Goal: Book appointment/travel/reservation

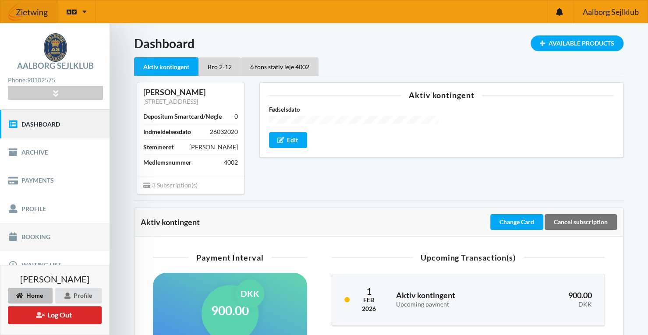
click at [25, 239] on link "Booking" at bounding box center [55, 237] width 110 height 28
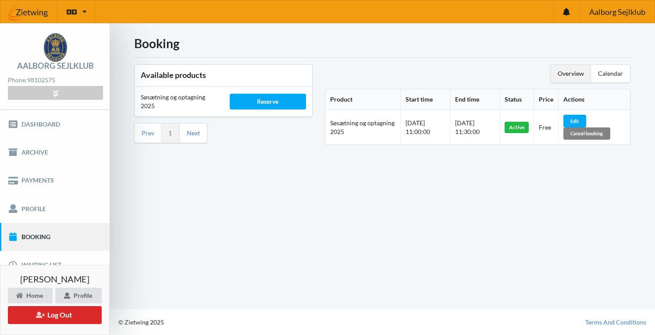
click at [593, 129] on div "Cancel booking" at bounding box center [586, 134] width 47 height 12
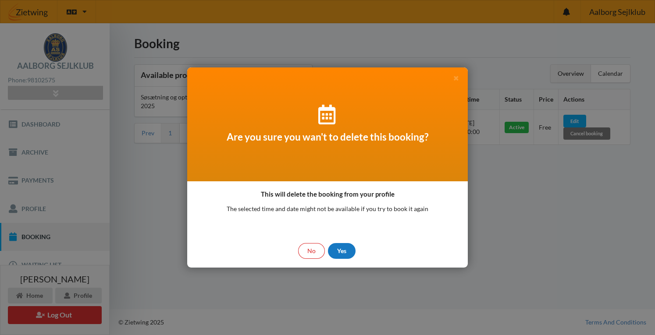
click at [342, 253] on div "Yes" at bounding box center [342, 251] width 28 height 16
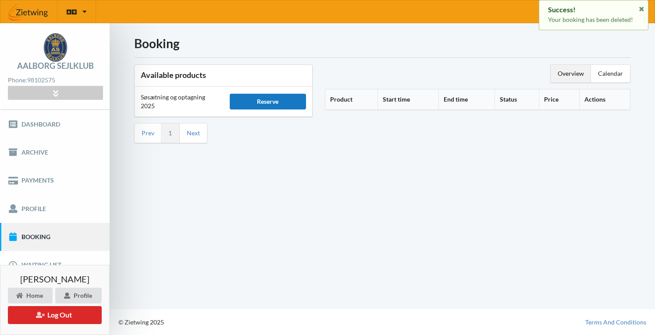
click at [269, 103] on div "Reserve" at bounding box center [268, 102] width 77 height 16
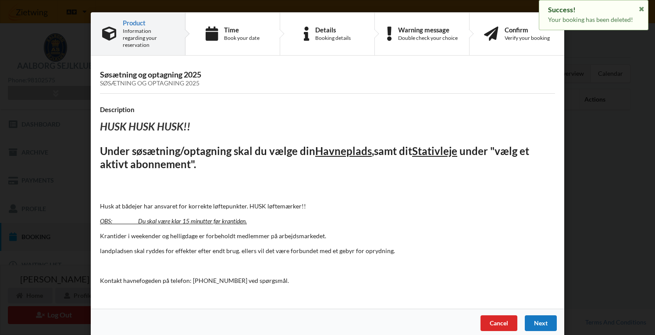
click at [527, 316] on div "Next" at bounding box center [541, 324] width 32 height 16
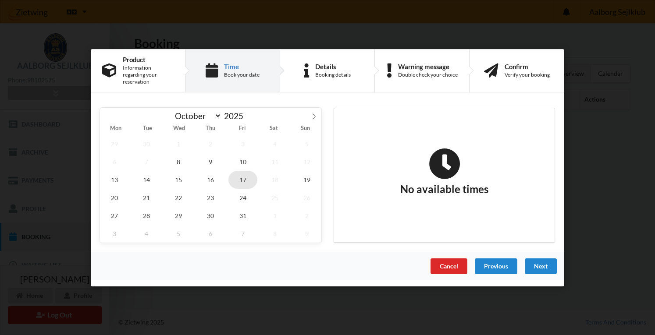
click at [245, 170] on span "17" at bounding box center [242, 179] width 29 height 18
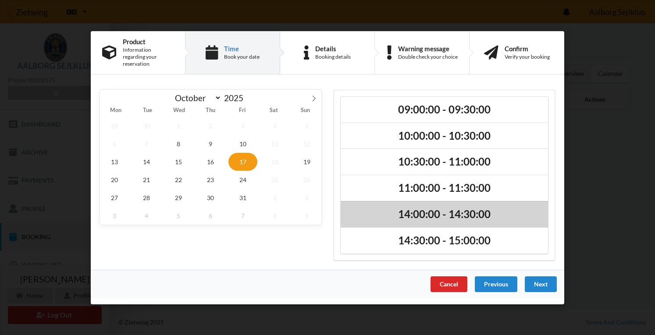
click at [434, 212] on h2 "14:00:00 - 14:30:00" at bounding box center [444, 215] width 195 height 14
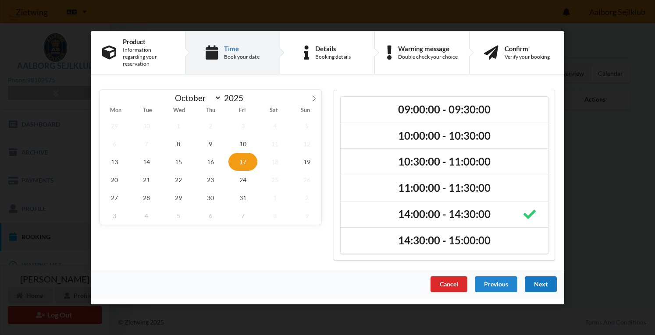
click at [541, 279] on div "Next" at bounding box center [541, 284] width 32 height 16
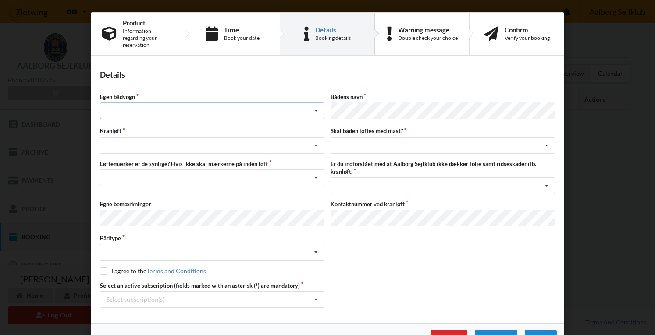
click at [228, 105] on div "Intet valg ja nej" at bounding box center [212, 111] width 224 height 17
click at [236, 151] on div "nej" at bounding box center [211, 159] width 223 height 16
click at [241, 137] on div "Søsætning Optagning" at bounding box center [212, 145] width 224 height 17
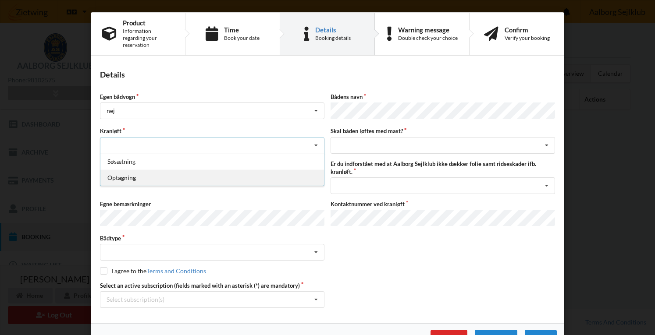
click at [220, 170] on div "Optagning" at bounding box center [211, 178] width 223 height 16
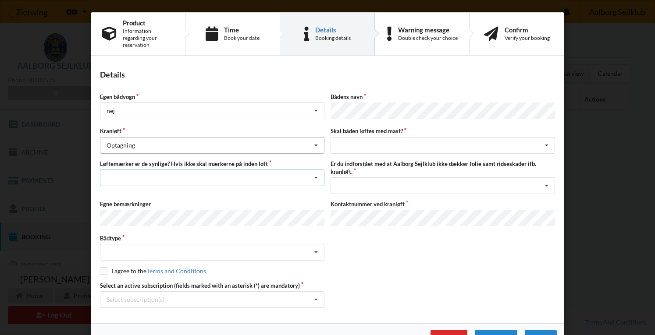
click at [220, 170] on div "Nej, jeg kontakter havnekontoret inden løft og får dem sat på Ja, mine mærker e…" at bounding box center [212, 178] width 224 height 17
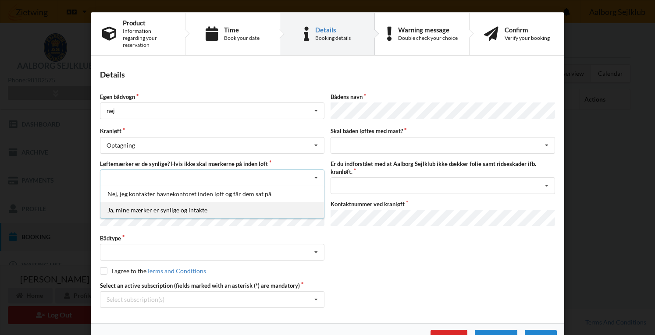
click at [185, 202] on div "Ja, mine mærker er synlige og intakte" at bounding box center [211, 210] width 223 height 16
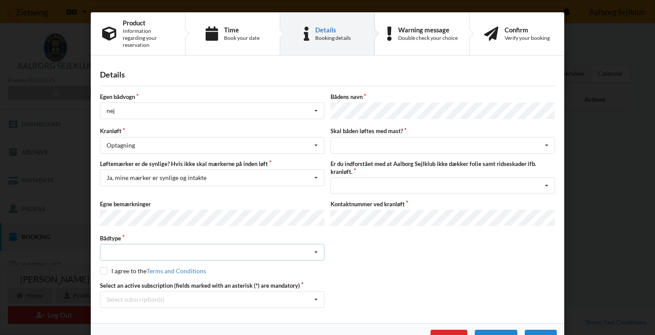
click at [172, 244] on div "Intet valgt Sejlbåd Motorbåd Motorsejler [PERSON_NAME]" at bounding box center [212, 252] width 224 height 17
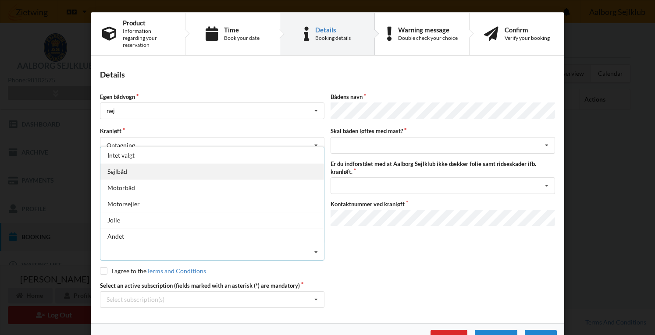
click at [140, 163] on div "Sejlbåd" at bounding box center [211, 171] width 223 height 16
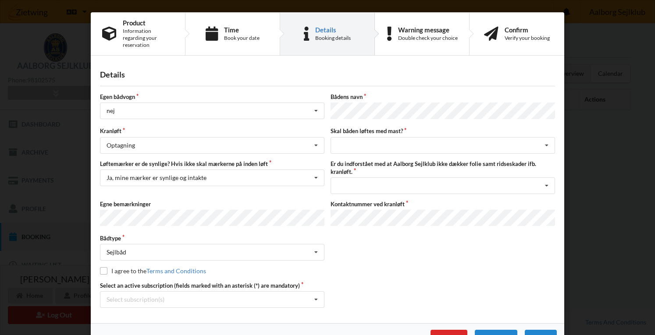
click at [145, 267] on label "I agree to the Terms and Conditions" at bounding box center [153, 270] width 106 height 7
click at [102, 267] on input "checkbox" at bounding box center [103, 270] width 7 height 7
checkbox input "true"
click at [184, 291] on div "Select subscription(s) * Bro 2-12 Aktiv kontingent * 6 tons stativ leje 4002" at bounding box center [212, 299] width 224 height 17
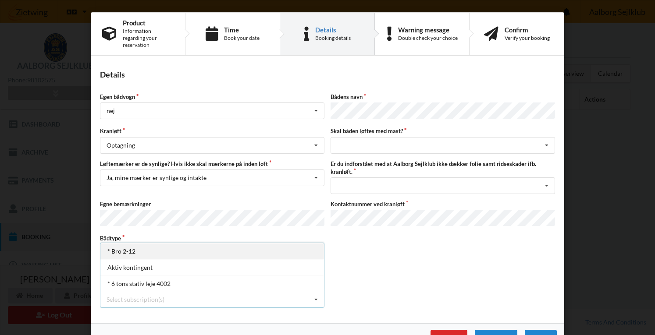
click at [131, 243] on div "* Bro 2-12" at bounding box center [211, 251] width 223 height 16
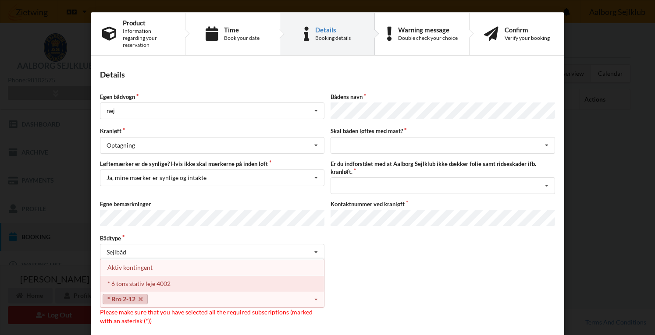
click at [143, 276] on div "* 6 tons stativ leje 4002" at bounding box center [211, 284] width 223 height 16
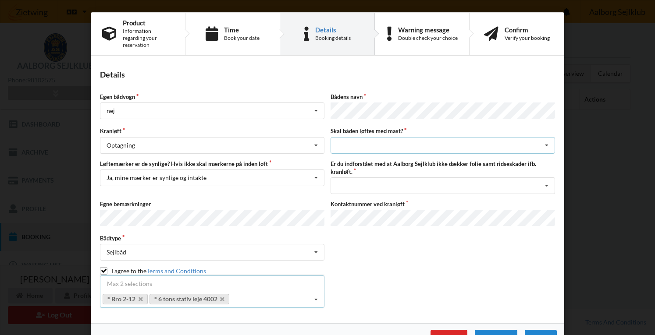
click at [390, 137] on div "intet valg ja nej" at bounding box center [442, 145] width 224 height 17
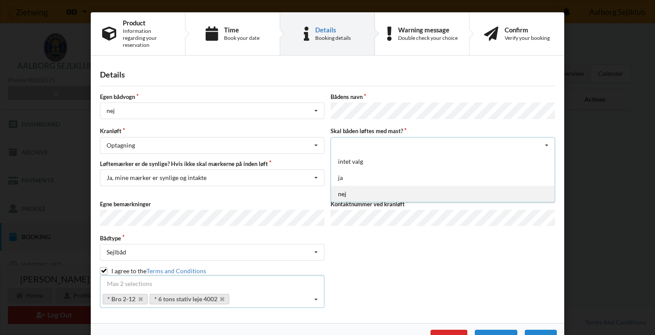
click at [381, 187] on div "nej" at bounding box center [442, 194] width 223 height 16
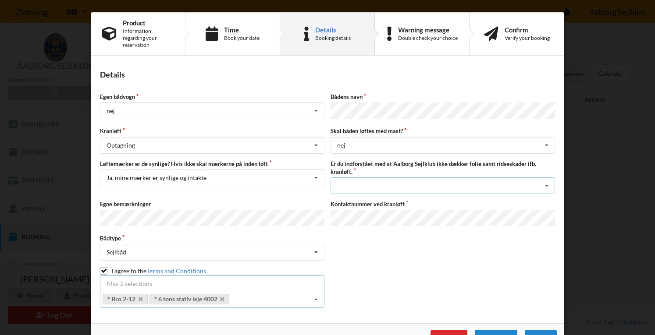
click at [376, 177] on div "Jeg har tæpper med og tager selv ansvaret for eventuelle folie samt ridseskader…" at bounding box center [442, 185] width 224 height 17
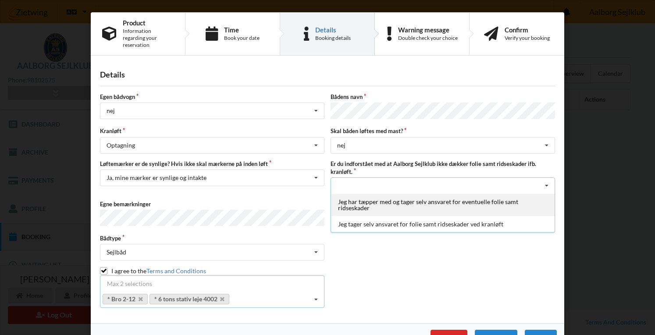
click at [377, 198] on div "Jeg har tæpper med og tager selv ansvaret for eventuelle folie samt ridseskader" at bounding box center [442, 205] width 223 height 22
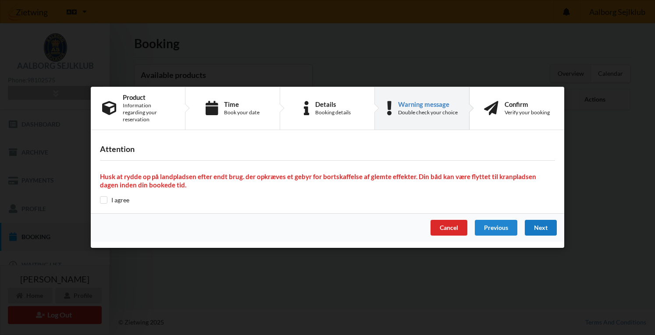
click at [537, 220] on div "Next" at bounding box center [541, 228] width 32 height 16
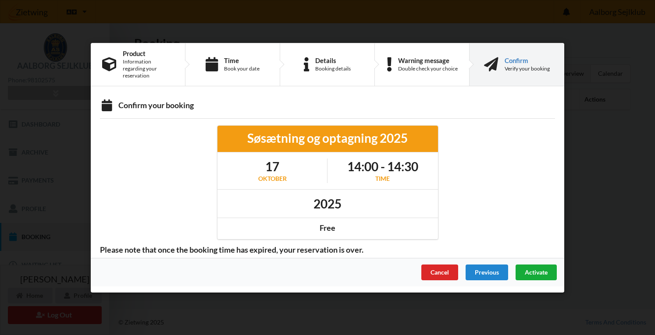
click at [544, 270] on span "Activate" at bounding box center [536, 271] width 23 height 7
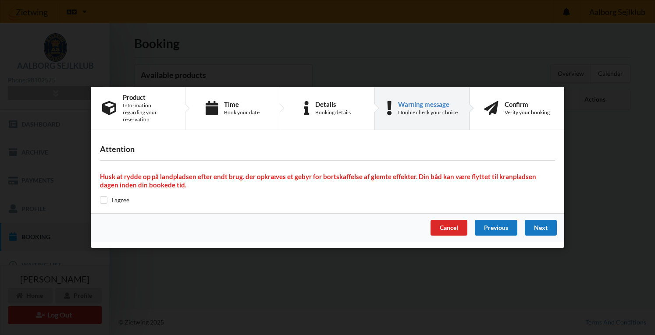
click at [498, 222] on div "Previous" at bounding box center [496, 228] width 43 height 16
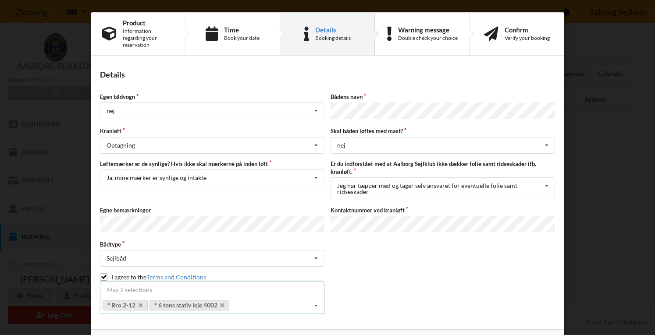
click at [511, 288] on div "Select an active subscription (fields marked with an asterisk (*) are mandatory…" at bounding box center [327, 301] width 461 height 26
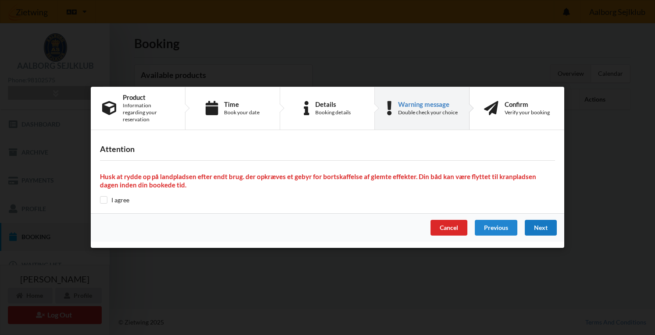
click at [540, 220] on div "Next" at bounding box center [541, 228] width 32 height 16
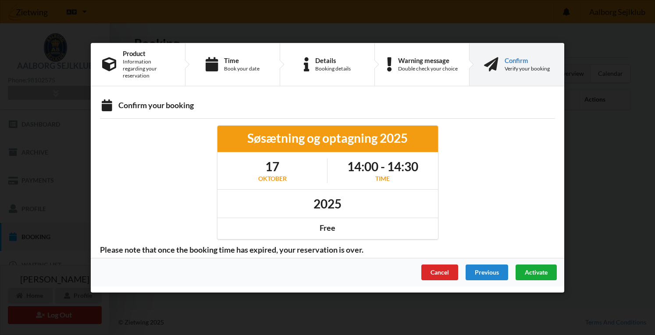
click at [536, 275] on div "Activate" at bounding box center [535, 272] width 41 height 16
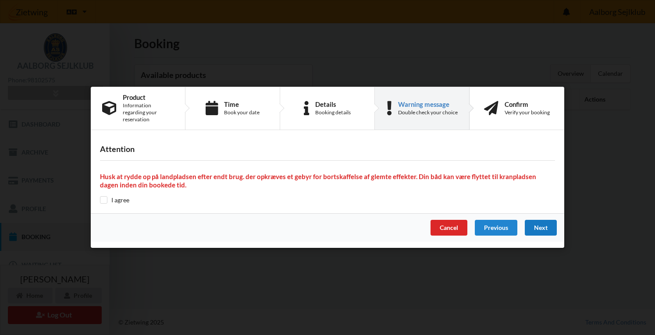
click at [549, 221] on div "Next" at bounding box center [541, 228] width 32 height 16
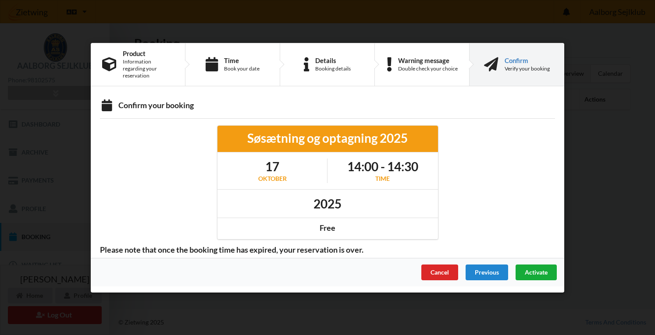
click at [539, 269] on span "Activate" at bounding box center [536, 271] width 23 height 7
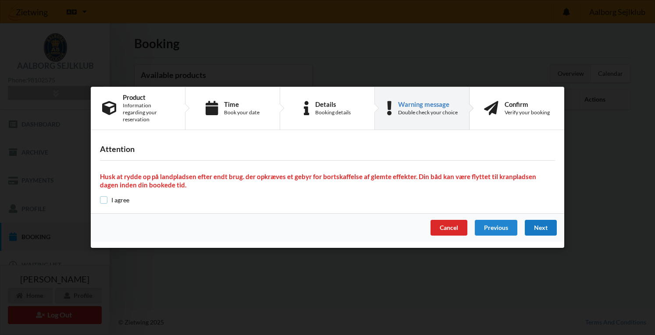
click at [106, 196] on input "checkbox" at bounding box center [103, 199] width 7 height 7
checkbox input "true"
click at [539, 230] on div "Next" at bounding box center [541, 228] width 32 height 16
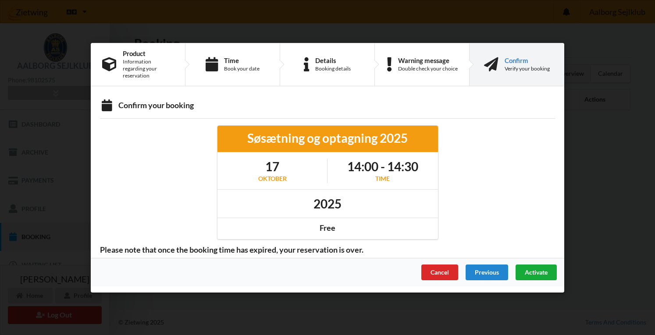
click at [535, 268] on span "Activate" at bounding box center [536, 271] width 23 height 7
